Goal: Information Seeking & Learning: Learn about a topic

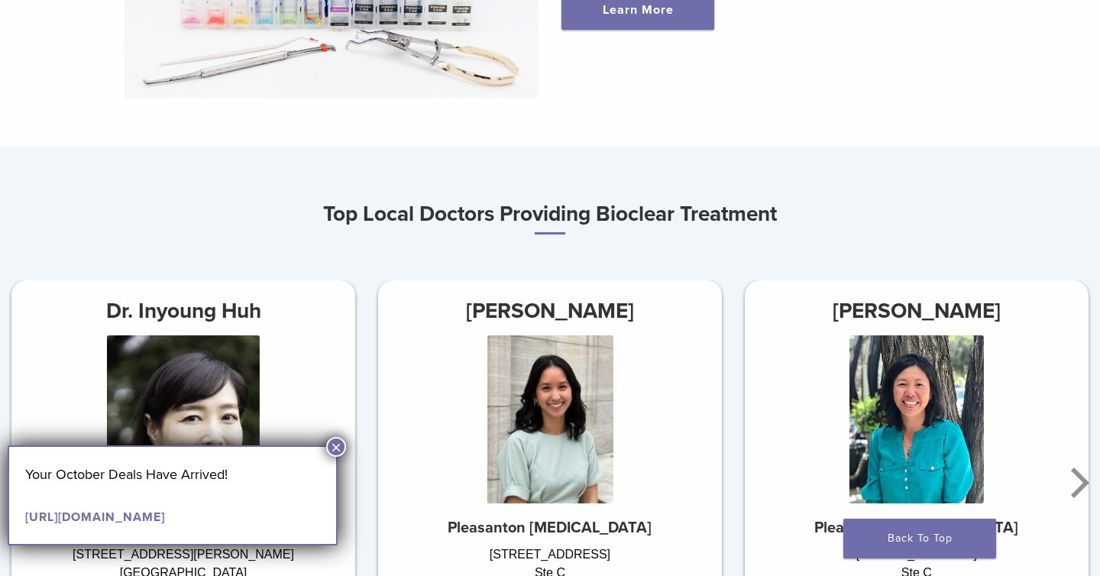
scroll to position [730, 0]
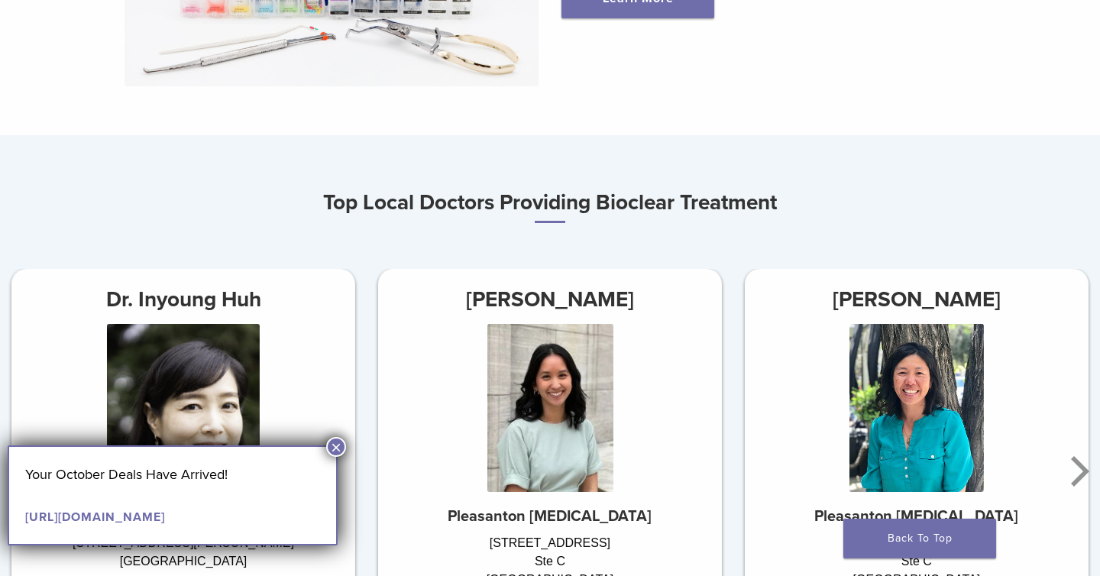
click at [337, 441] on button "×" at bounding box center [336, 447] width 20 height 20
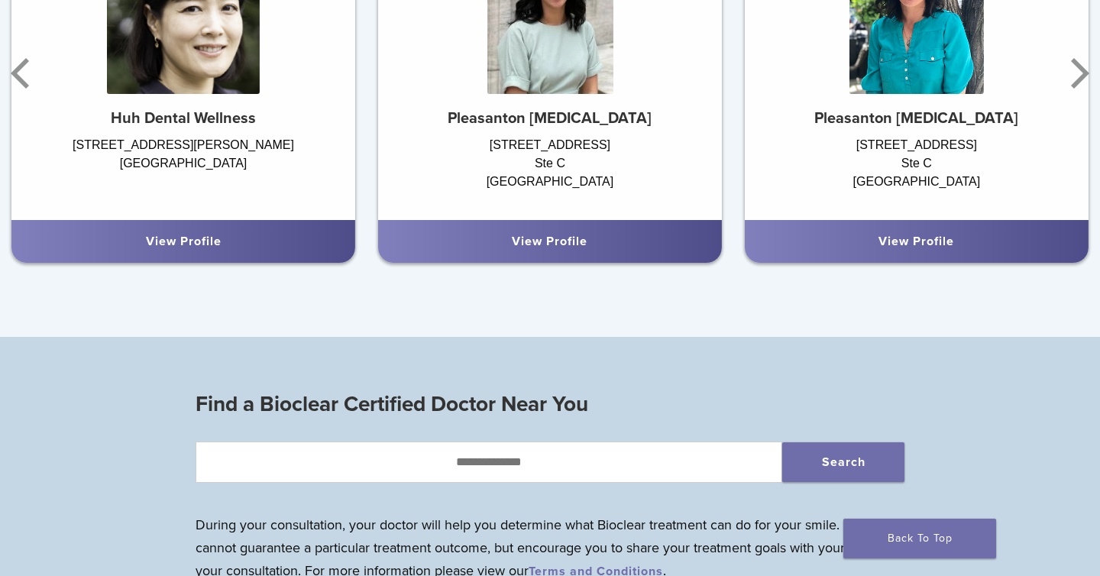
scroll to position [987, 0]
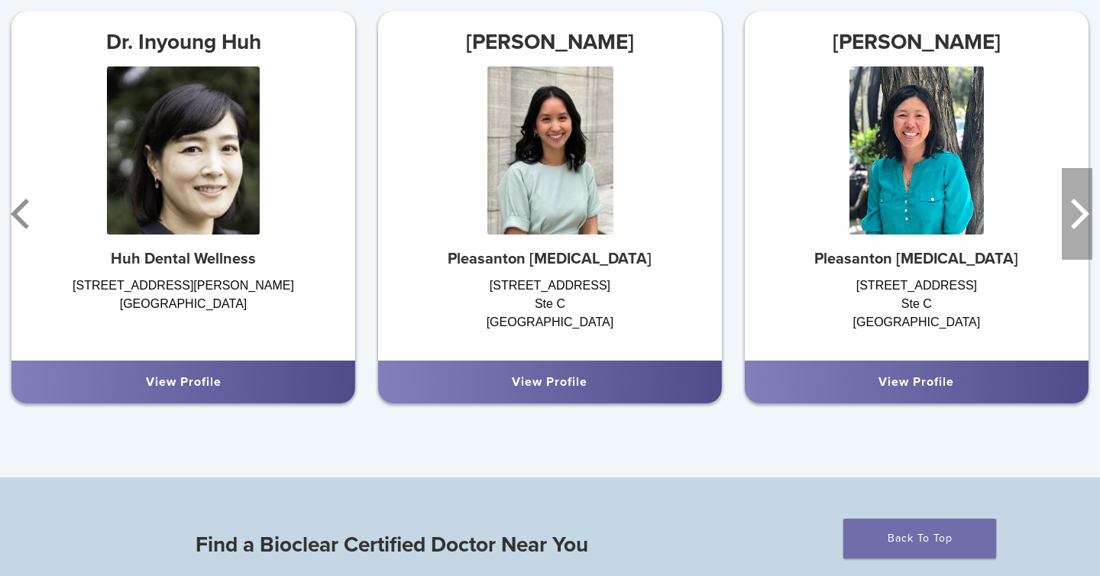
click at [1078, 215] on icon "Next" at bounding box center [1077, 214] width 31 height 92
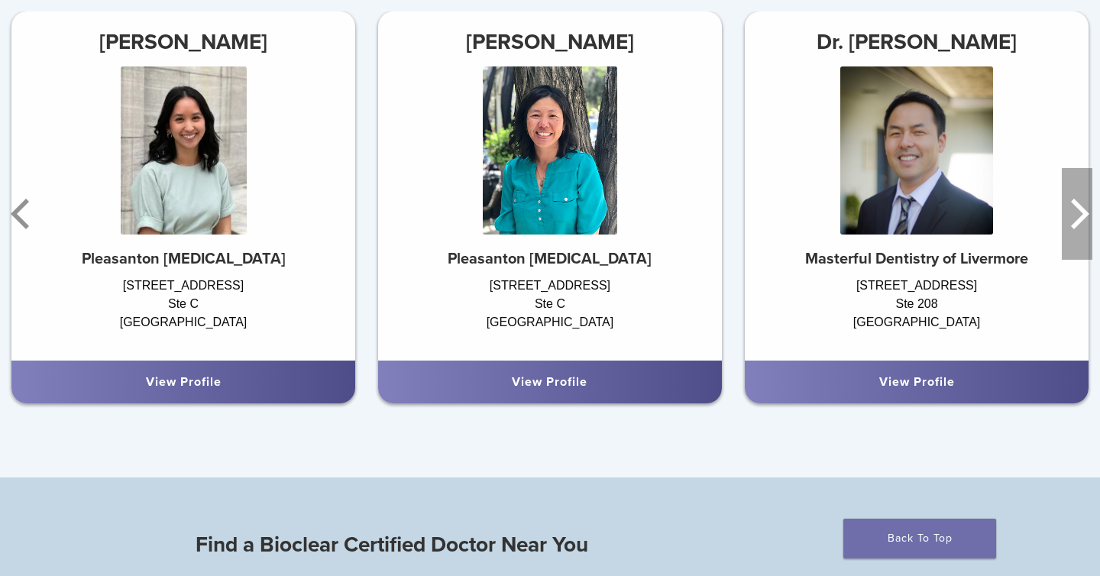
click at [1078, 215] on icon "Next" at bounding box center [1077, 214] width 31 height 92
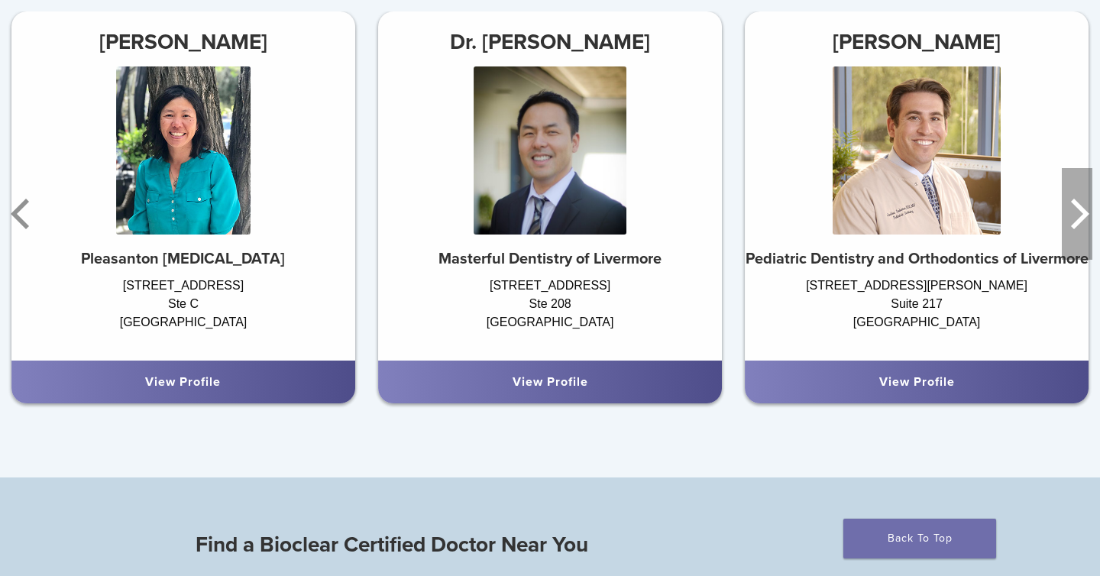
click at [1078, 215] on icon "Next" at bounding box center [1077, 214] width 31 height 92
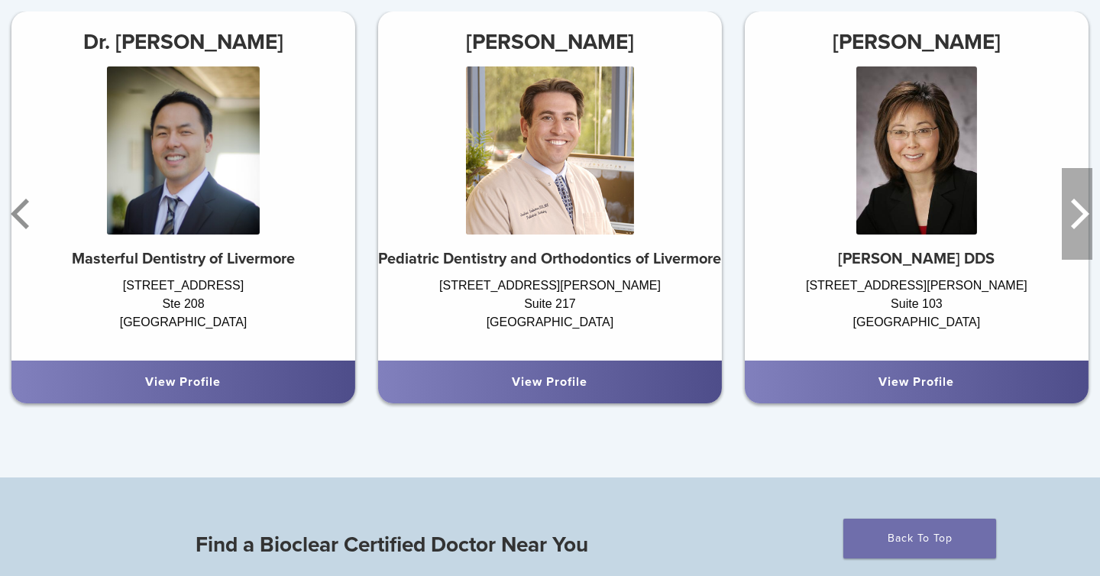
click at [1078, 215] on icon "Next" at bounding box center [1077, 214] width 31 height 92
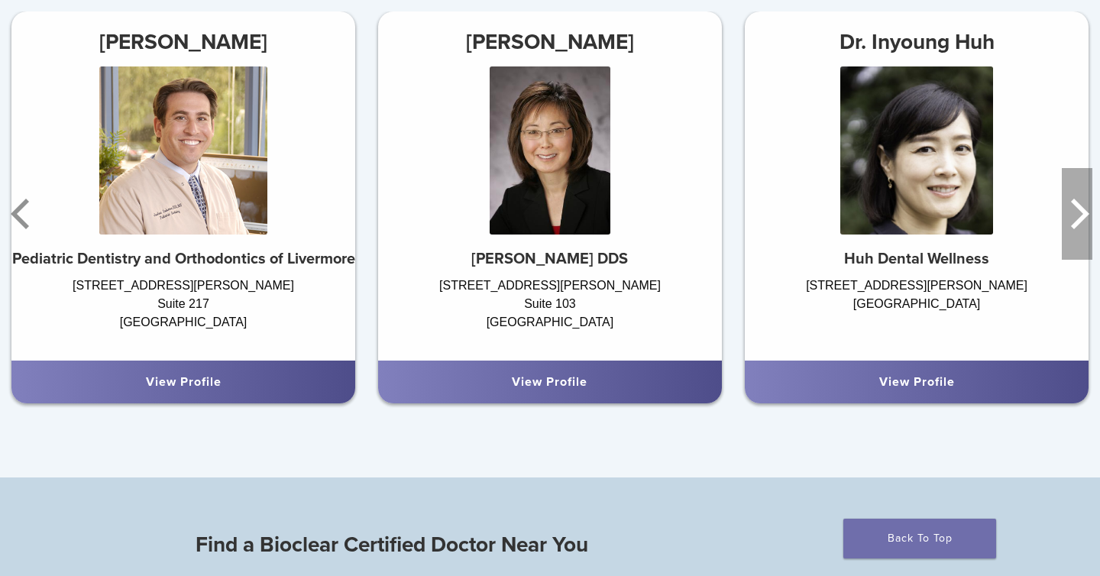
click at [1078, 215] on icon "Next" at bounding box center [1077, 214] width 31 height 92
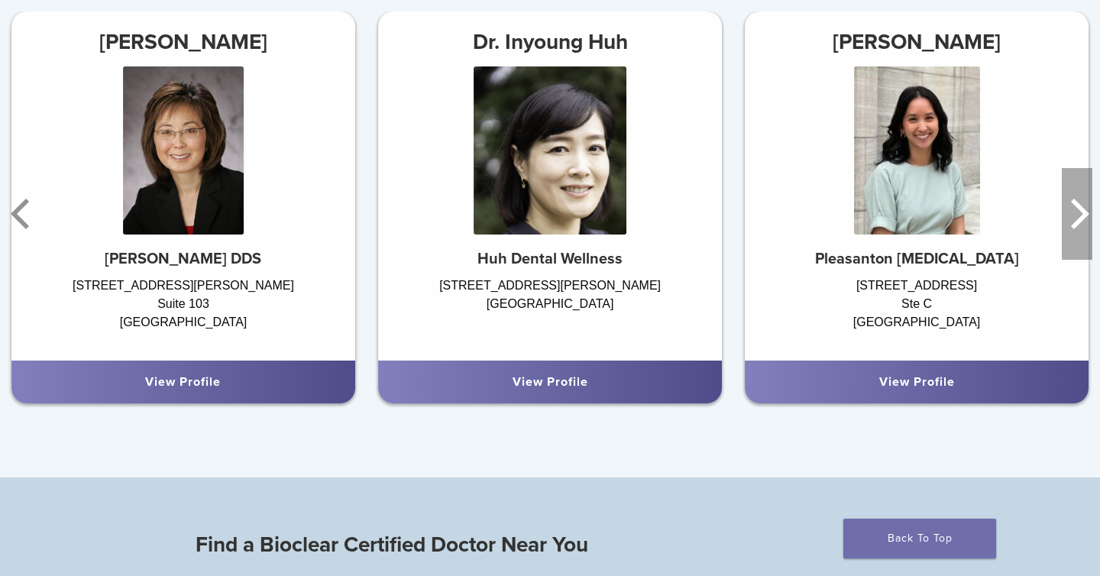
click at [1078, 215] on icon "Next" at bounding box center [1077, 214] width 31 height 92
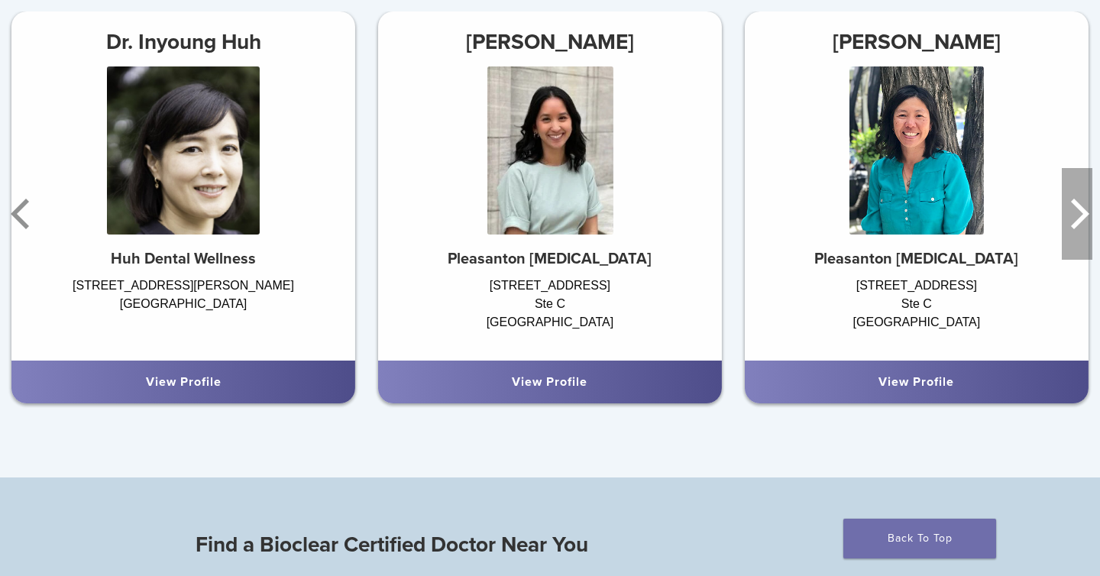
click at [1078, 215] on icon "Next" at bounding box center [1077, 214] width 31 height 92
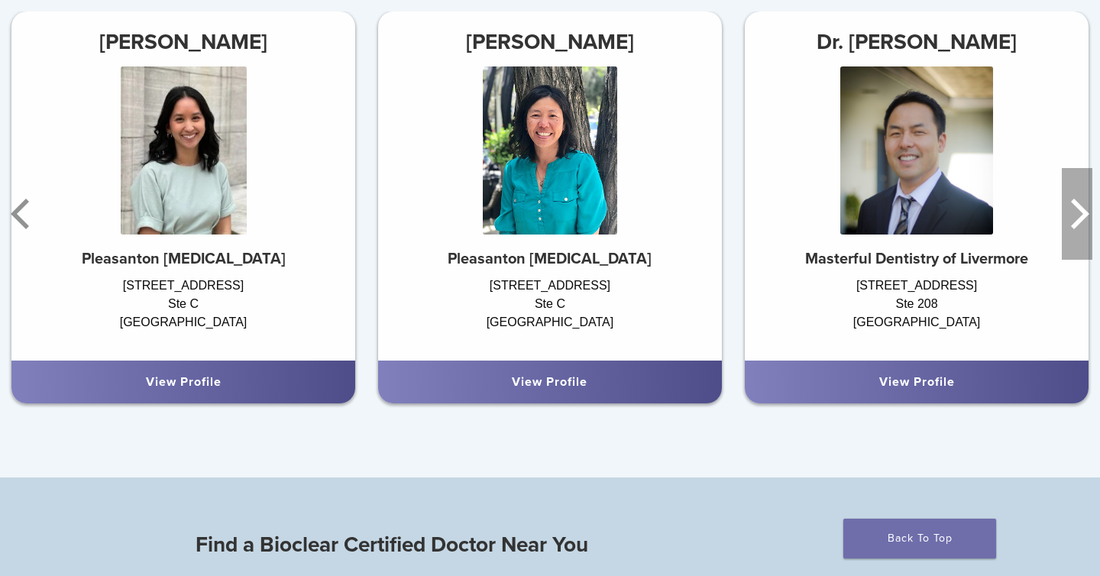
click at [1081, 222] on icon "Next" at bounding box center [1077, 214] width 31 height 92
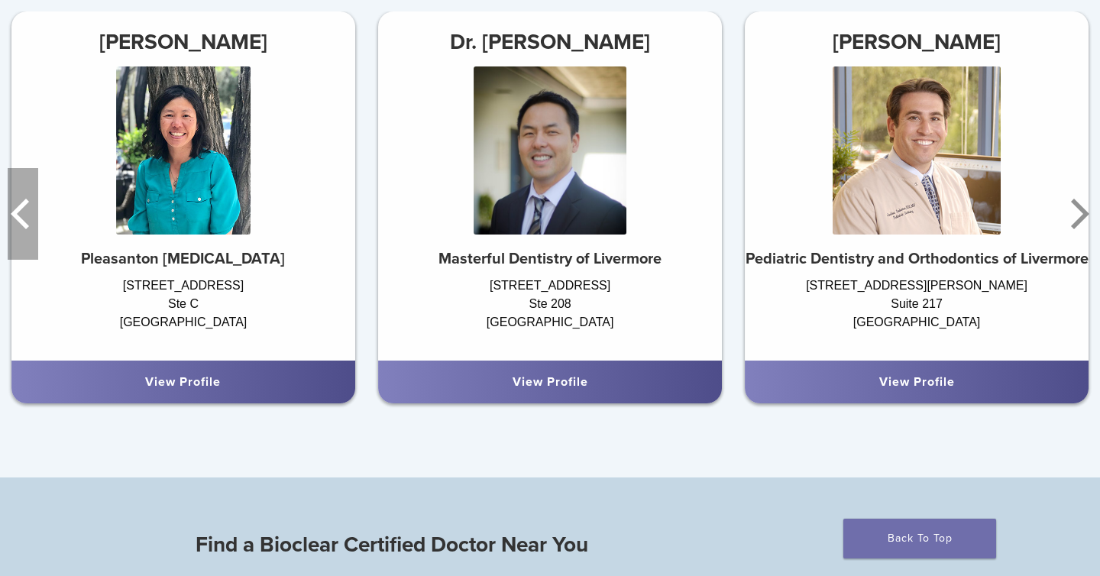
click at [18, 208] on icon "Previous" at bounding box center [20, 214] width 18 height 31
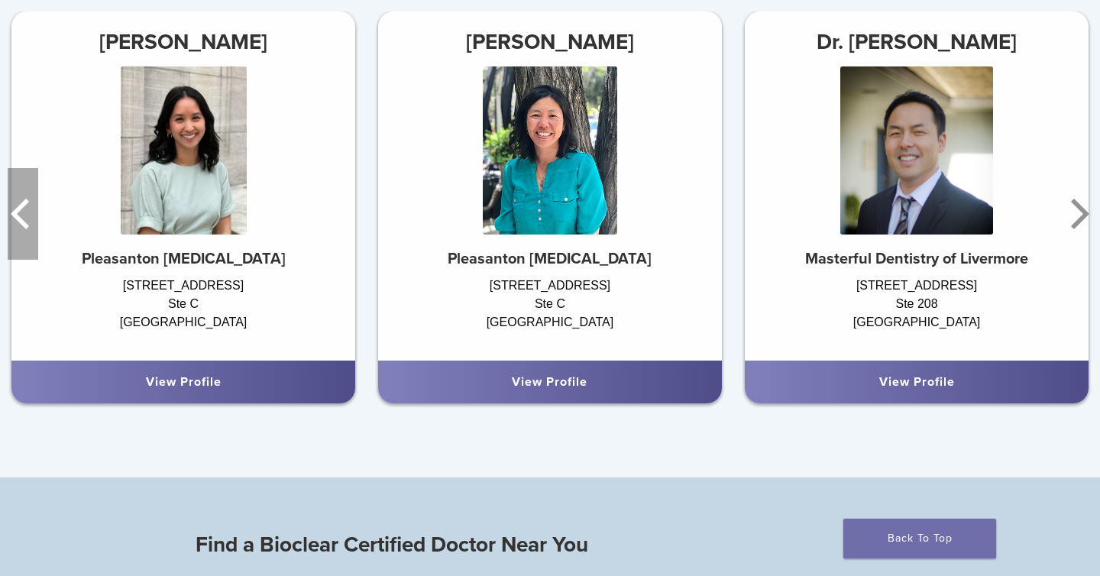
click at [18, 208] on icon "Previous" at bounding box center [20, 214] width 18 height 31
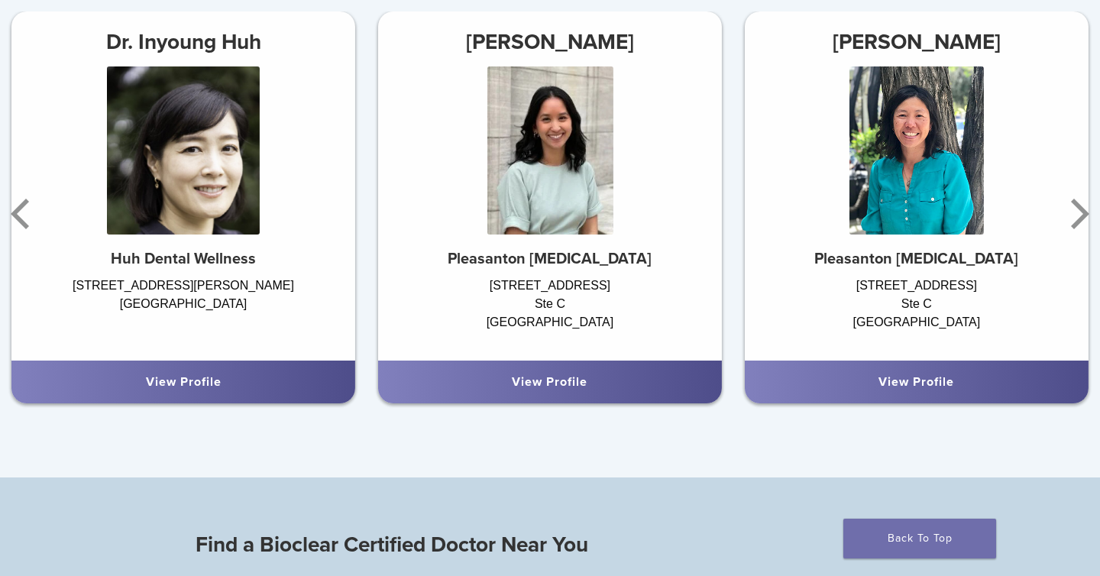
click at [659, 377] on div "View Profile" at bounding box center [549, 382] width 319 height 18
click at [283, 378] on div "View Profile" at bounding box center [183, 382] width 319 height 18
click at [199, 386] on link "View Profile" at bounding box center [184, 381] width 76 height 15
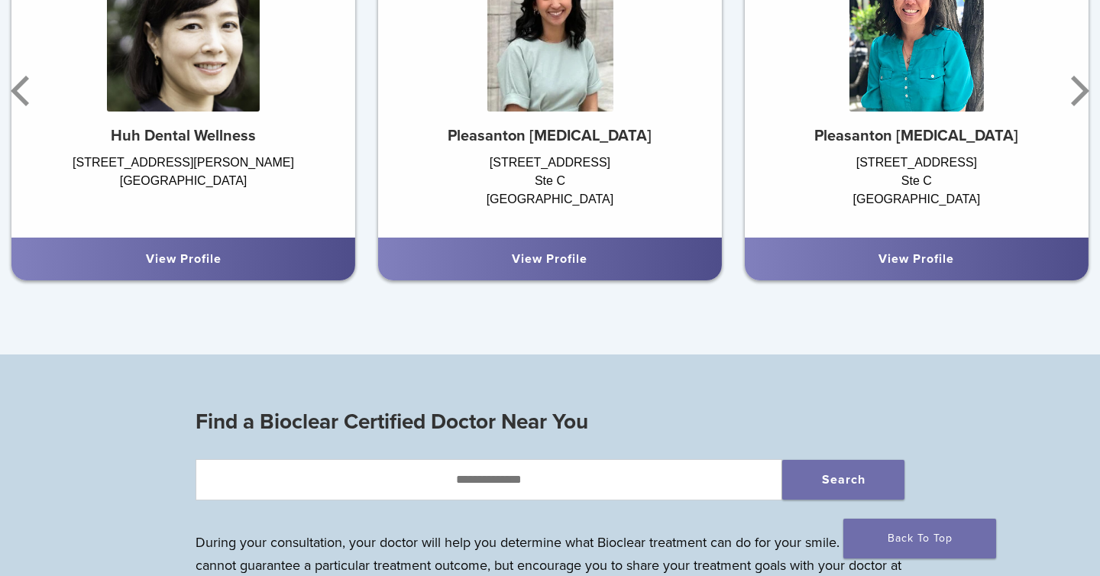
scroll to position [1198, 0]
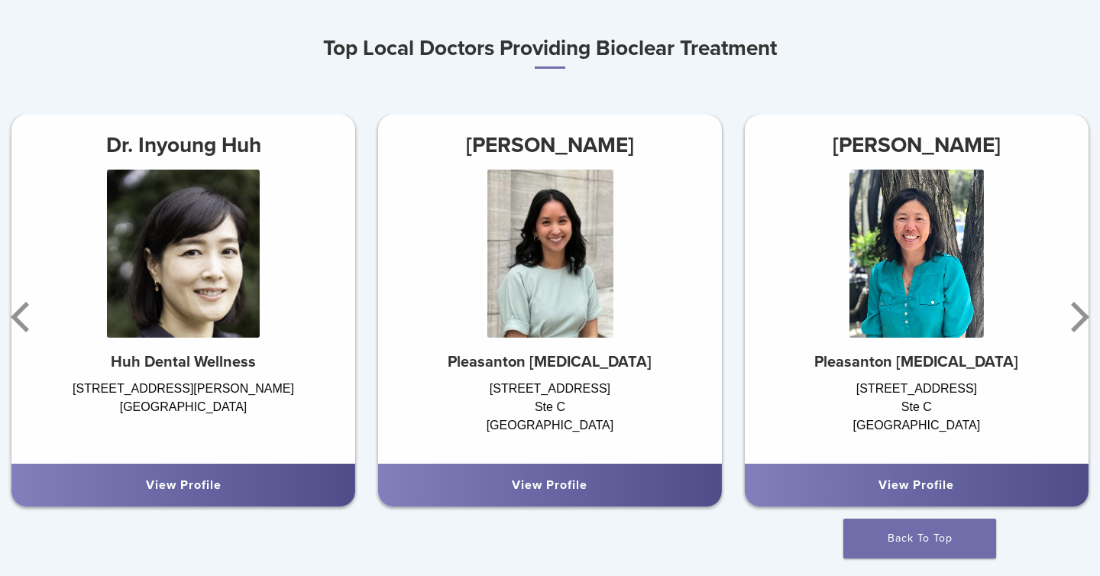
scroll to position [886, 0]
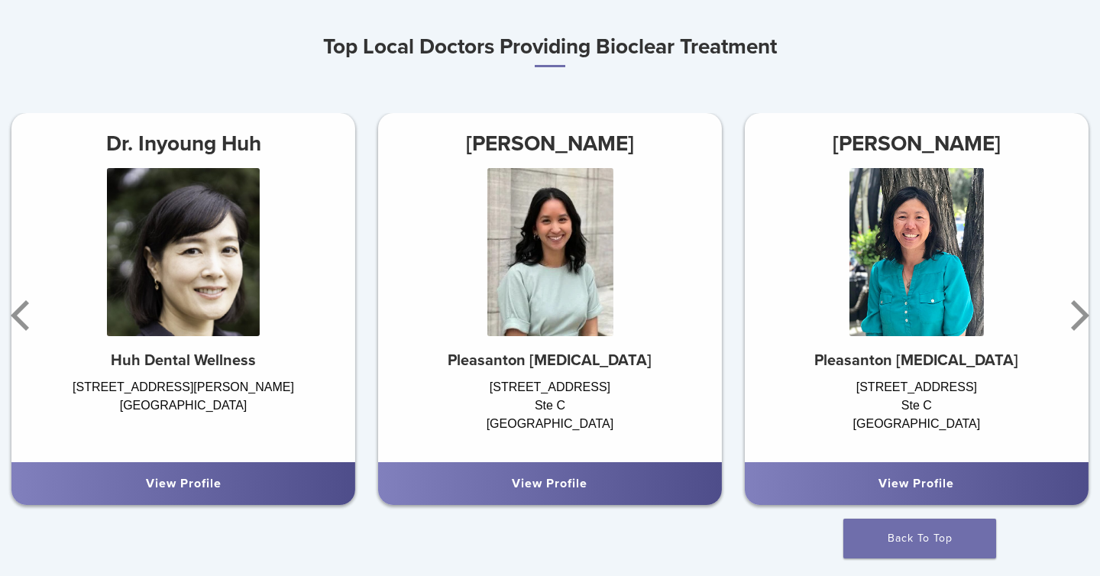
click at [555, 280] on img at bounding box center [549, 252] width 126 height 168
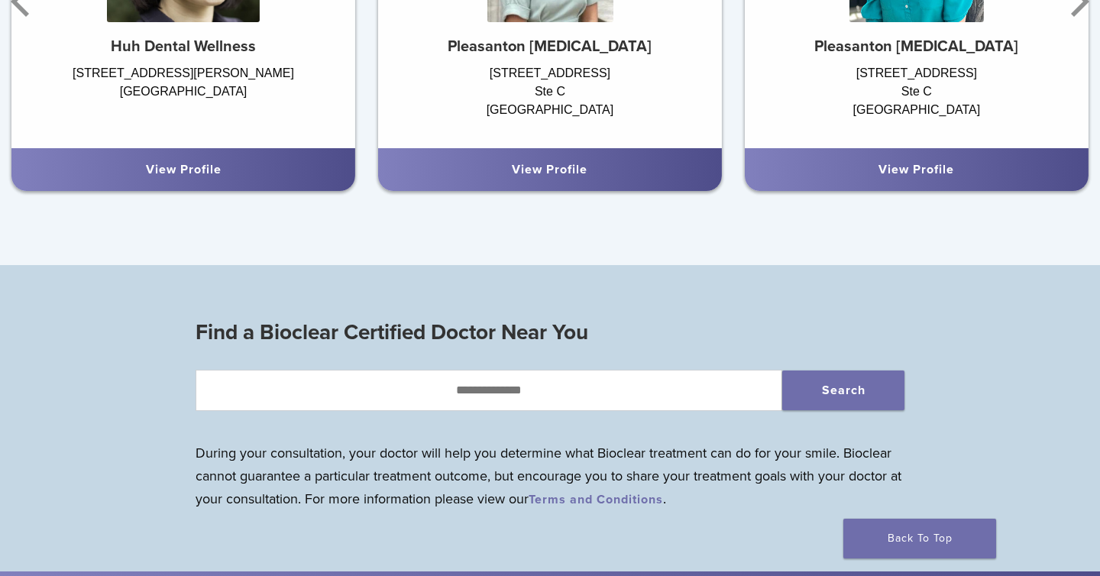
scroll to position [1152, 0]
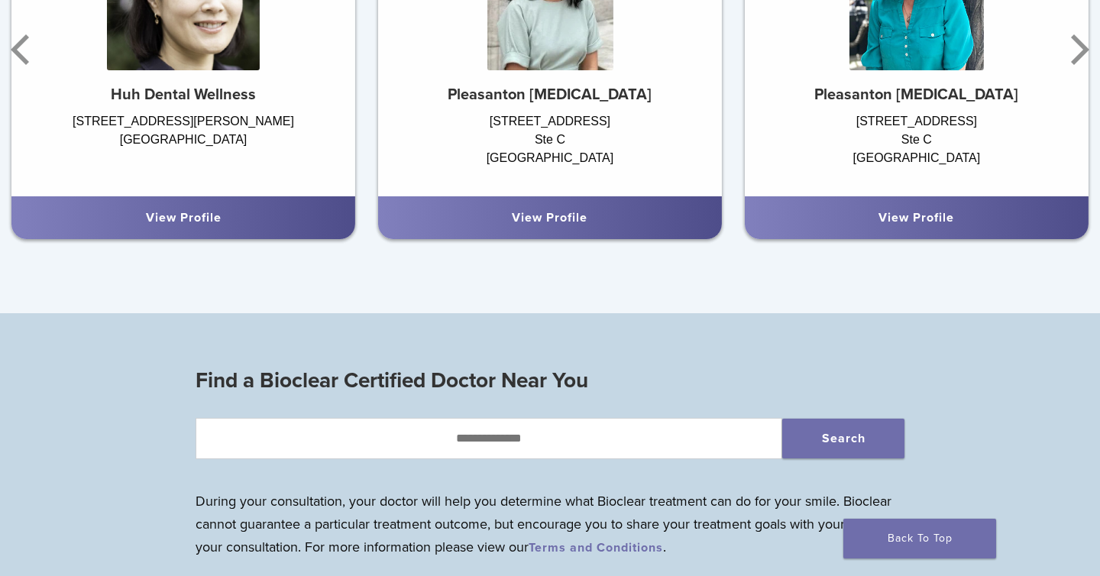
click at [562, 219] on link "View Profile" at bounding box center [550, 217] width 76 height 15
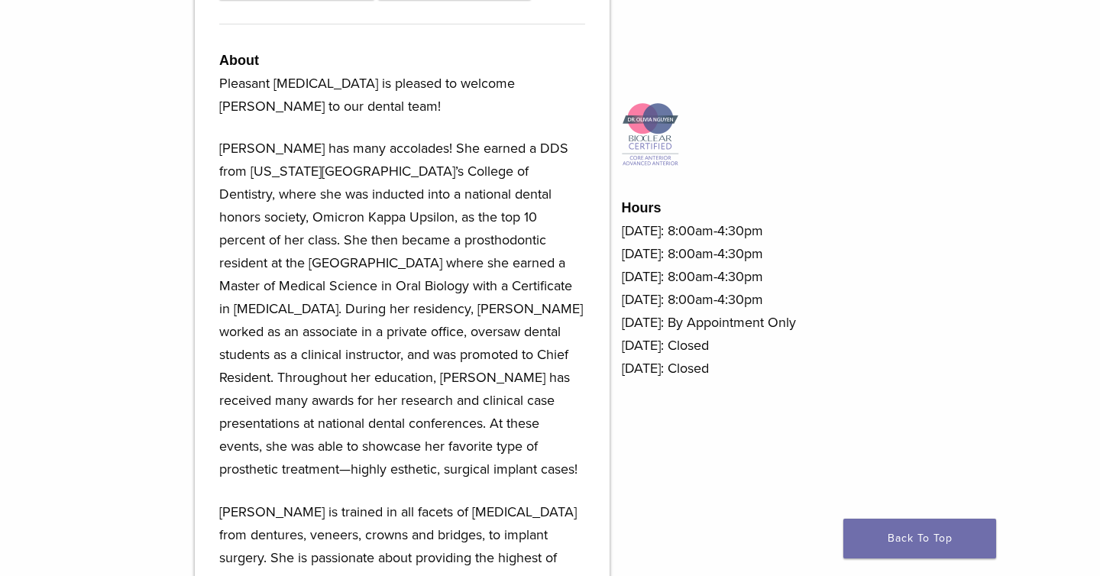
scroll to position [703, 0]
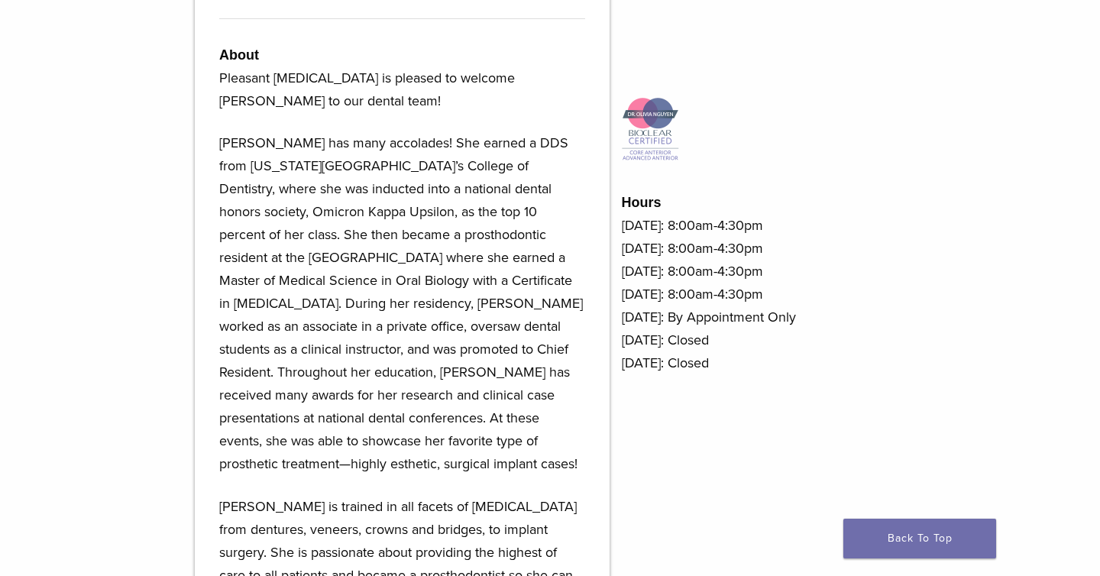
click at [448, 287] on p "[PERSON_NAME] has many accolades! She earned a DDS from [US_STATE][GEOGRAPHIC_D…" at bounding box center [402, 303] width 366 height 344
click at [436, 212] on p "[PERSON_NAME] has many accolades! She earned a DDS from [US_STATE][GEOGRAPHIC_D…" at bounding box center [402, 303] width 366 height 344
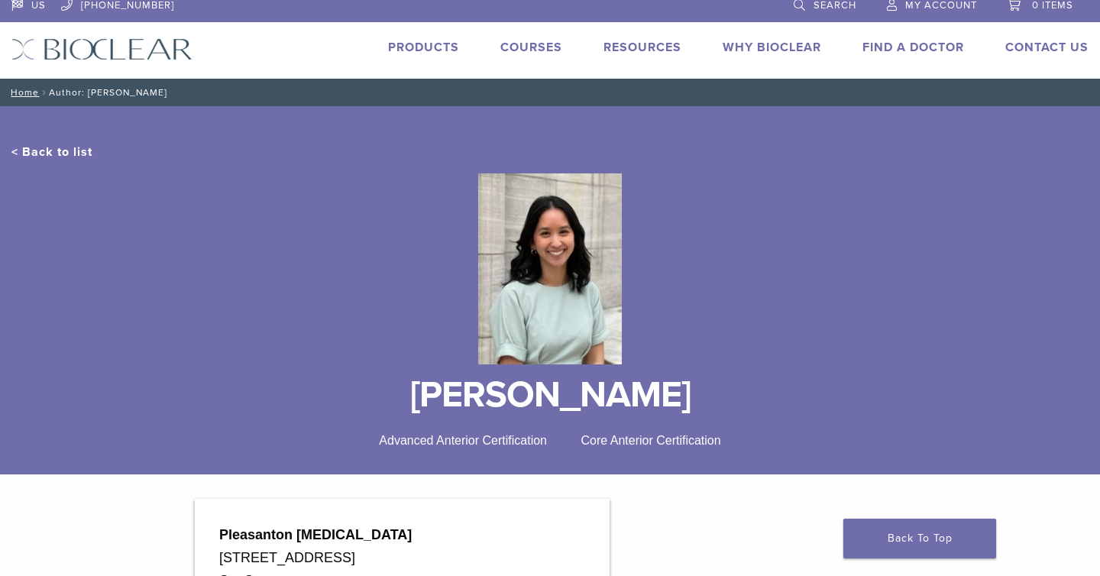
scroll to position [0, 0]
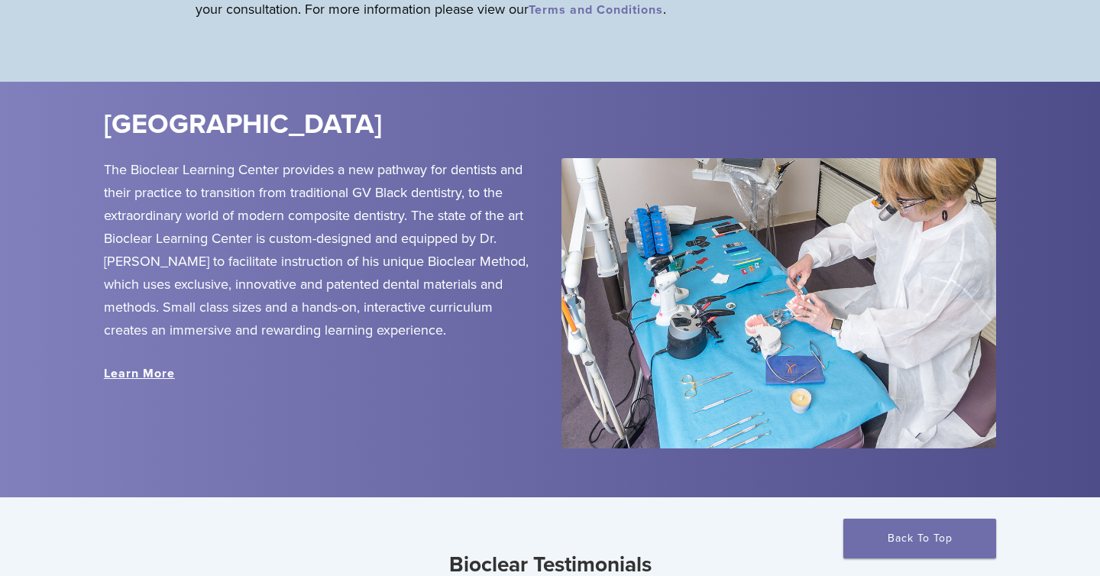
scroll to position [1674, 0]
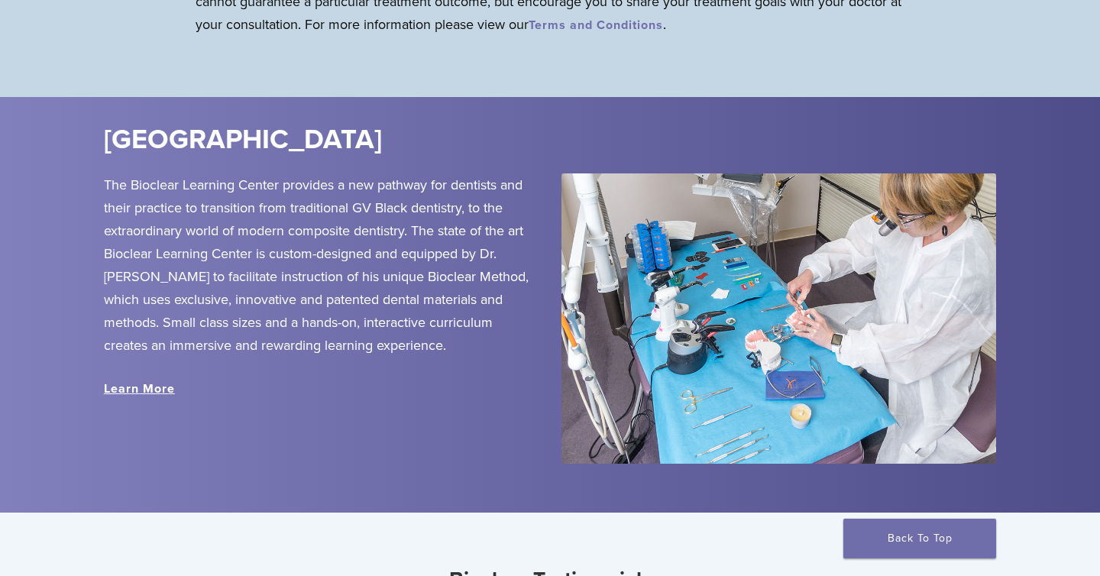
click at [128, 385] on link "Learn More" at bounding box center [139, 388] width 71 height 15
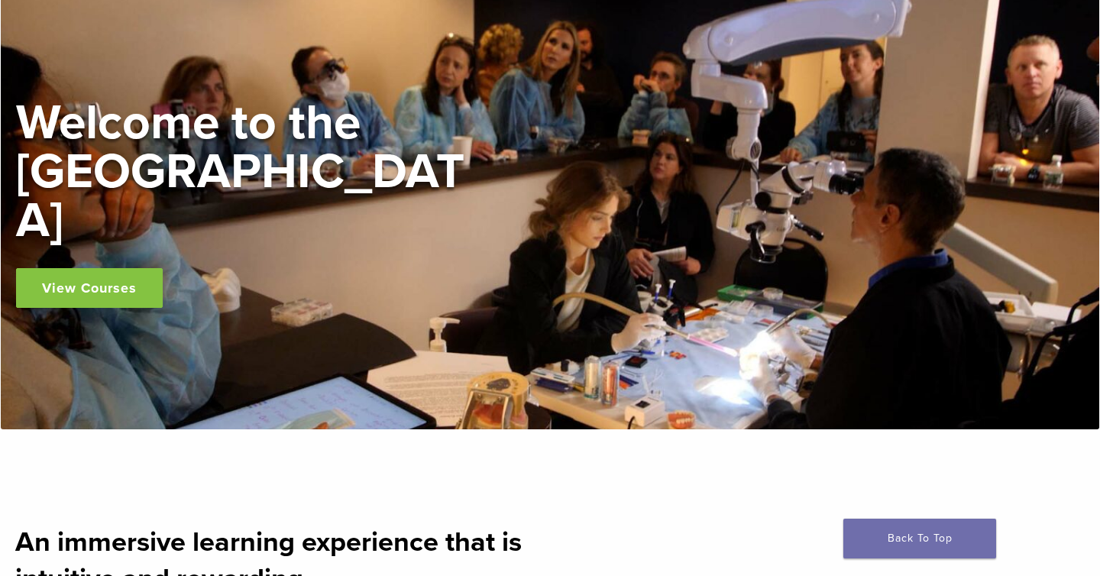
scroll to position [449, 0]
